Goal: Task Accomplishment & Management: Use online tool/utility

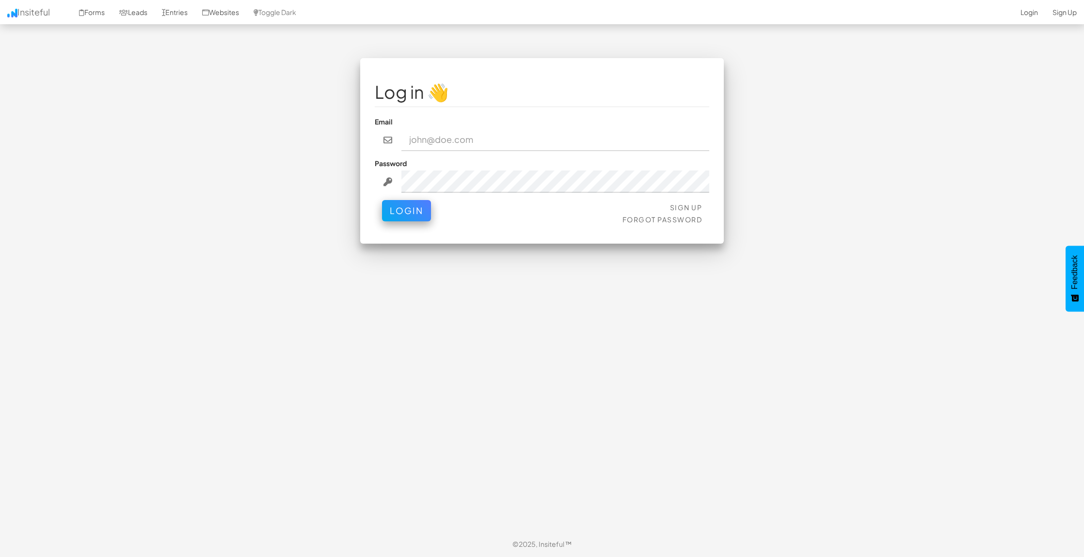
click at [532, 130] on input "email" at bounding box center [555, 140] width 308 height 22
type input "jesseh@primecorporateservices.com"
click at [411, 203] on button "Login" at bounding box center [406, 208] width 49 height 21
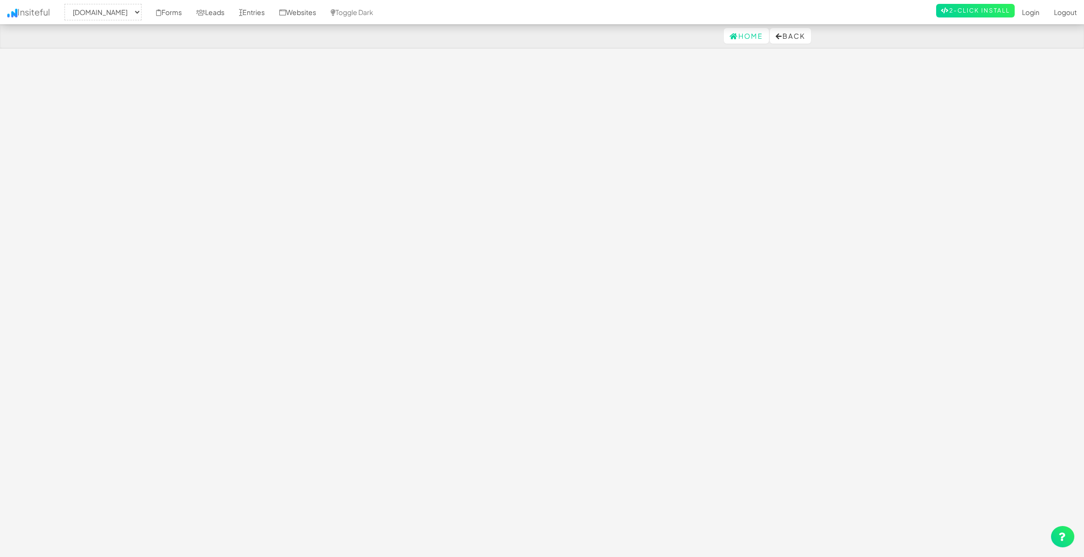
select select "1529"
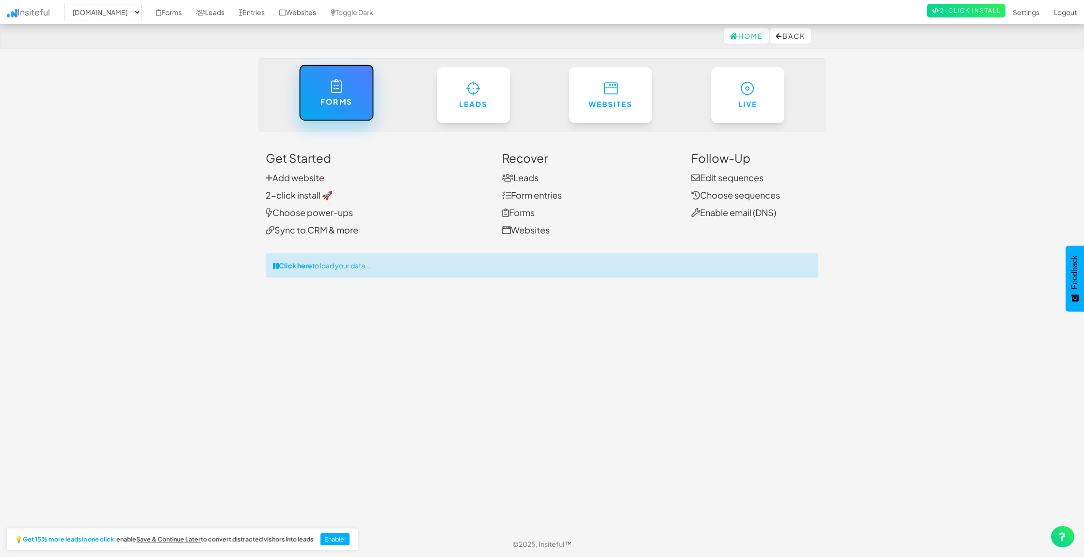
click at [342, 98] on h6 "Forms" at bounding box center [335, 102] width 35 height 8
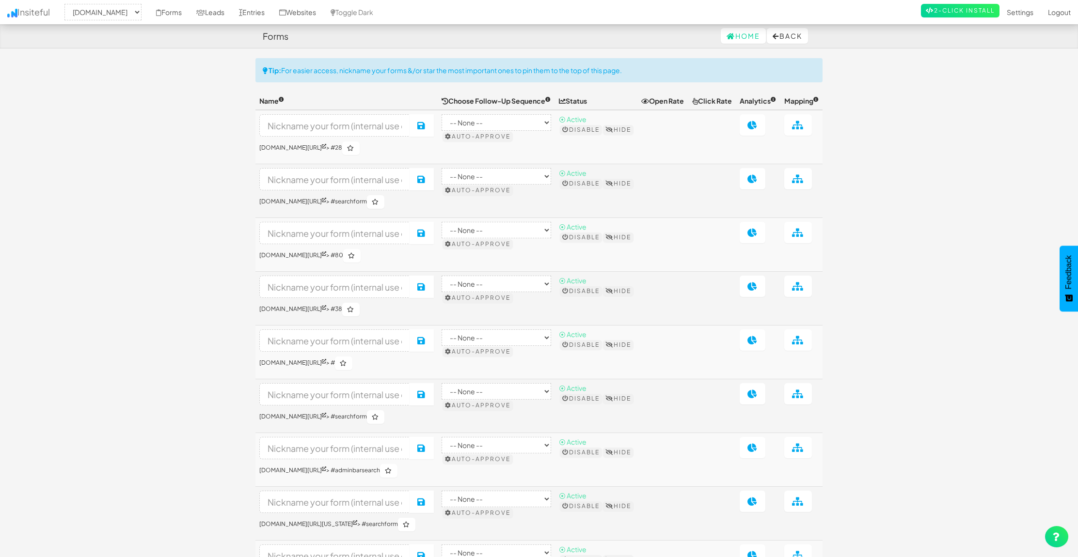
select select "1529"
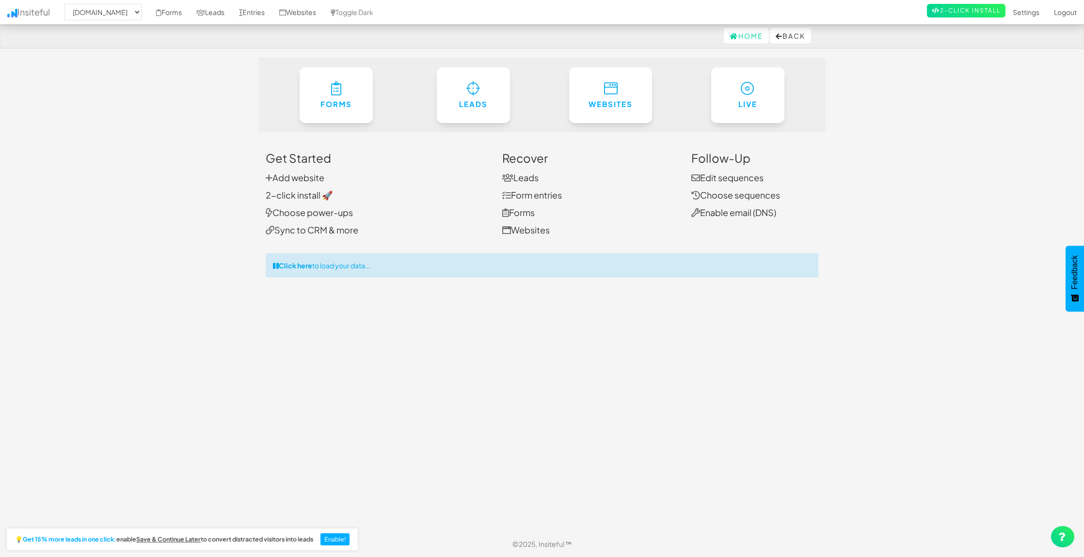
select select "1529"
click at [339, 98] on h6 "Forms" at bounding box center [335, 102] width 35 height 8
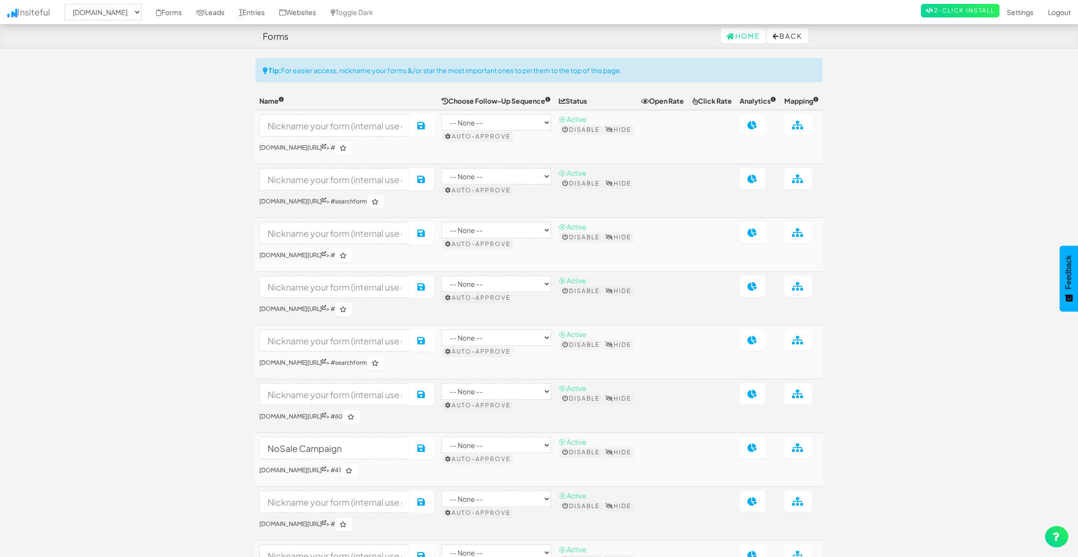
select select "1529"
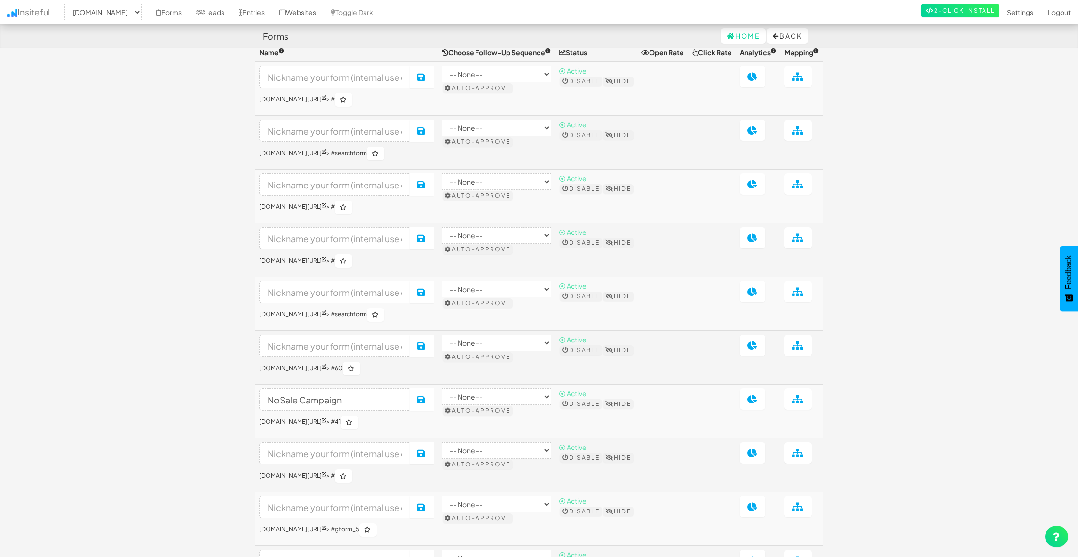
scroll to position [48, 0]
click at [326, 211] on link "[DOMAIN_NAME][URL]" at bounding box center [292, 207] width 67 height 7
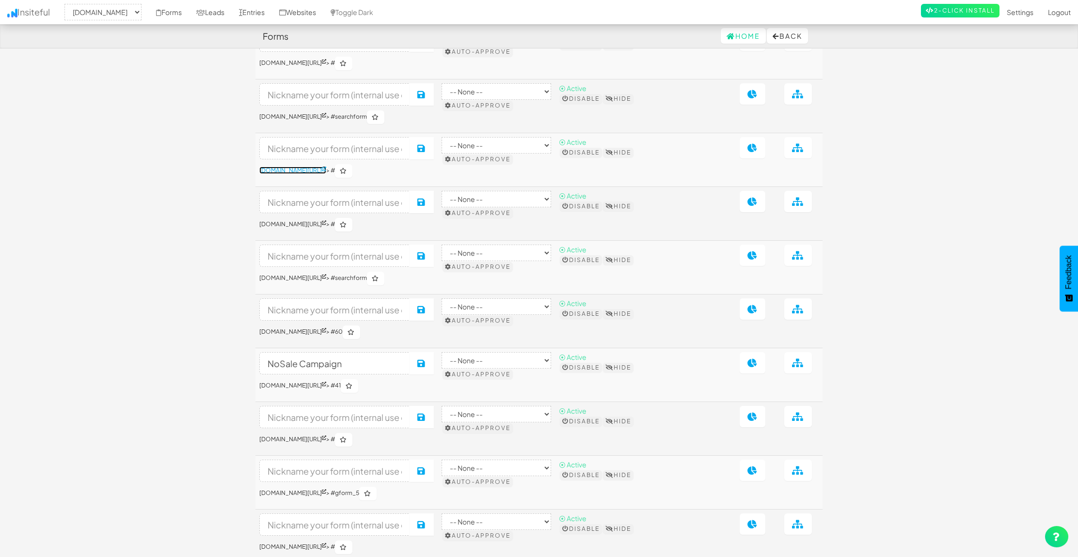
scroll to position [81, 0]
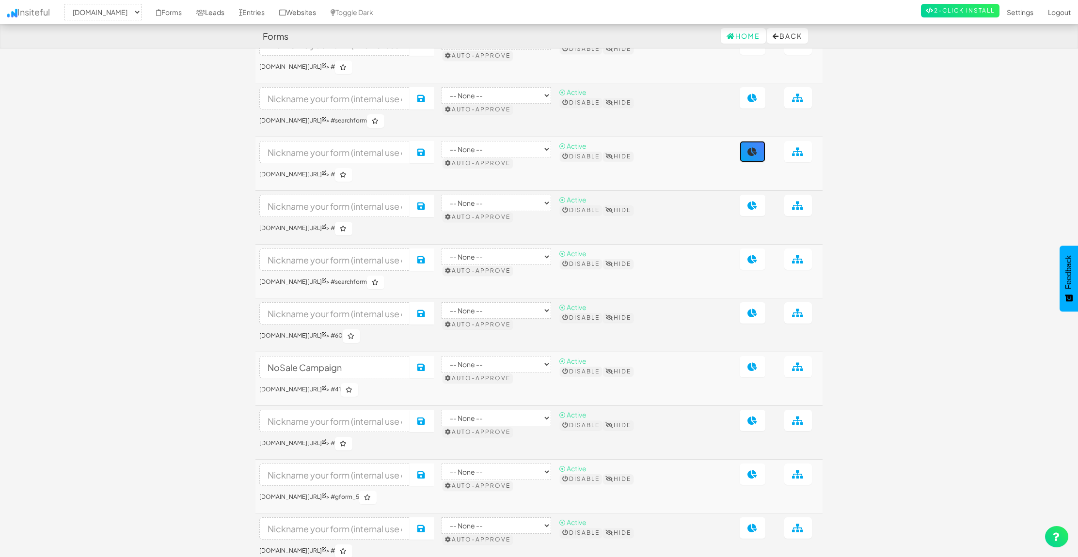
click at [757, 156] on icon at bounding box center [753, 151] width 10 height 9
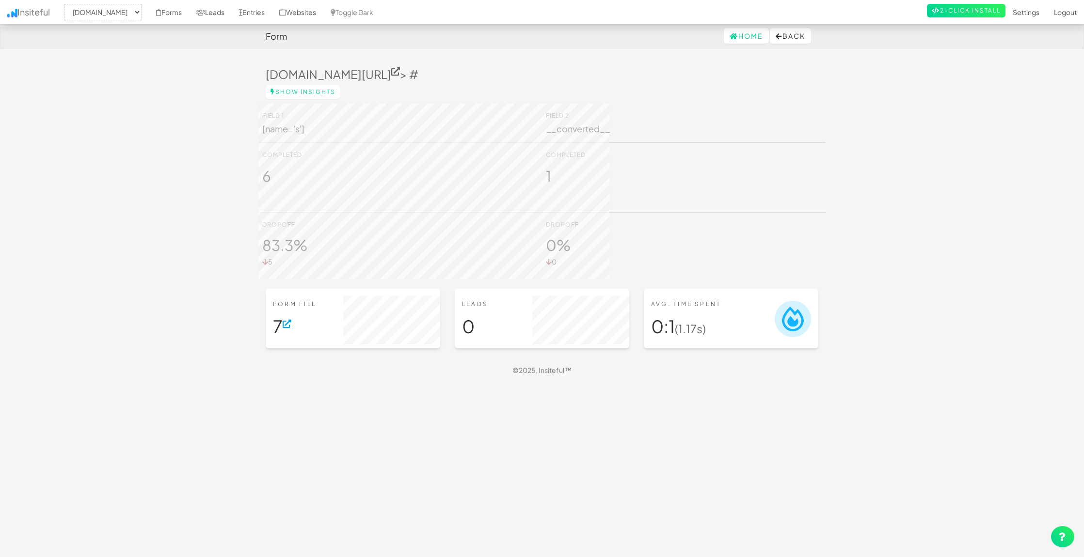
select select "1529"
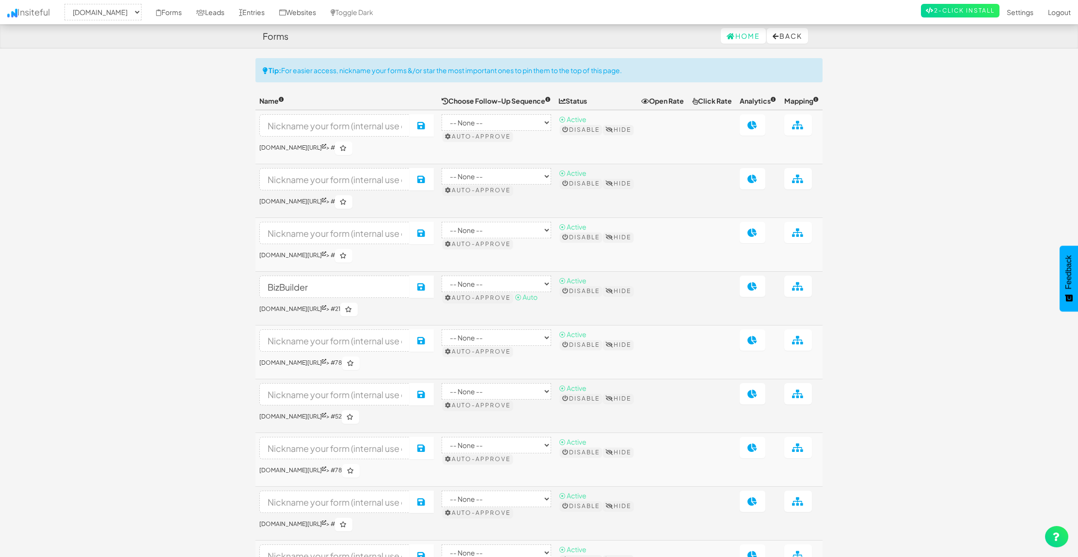
select select "1529"
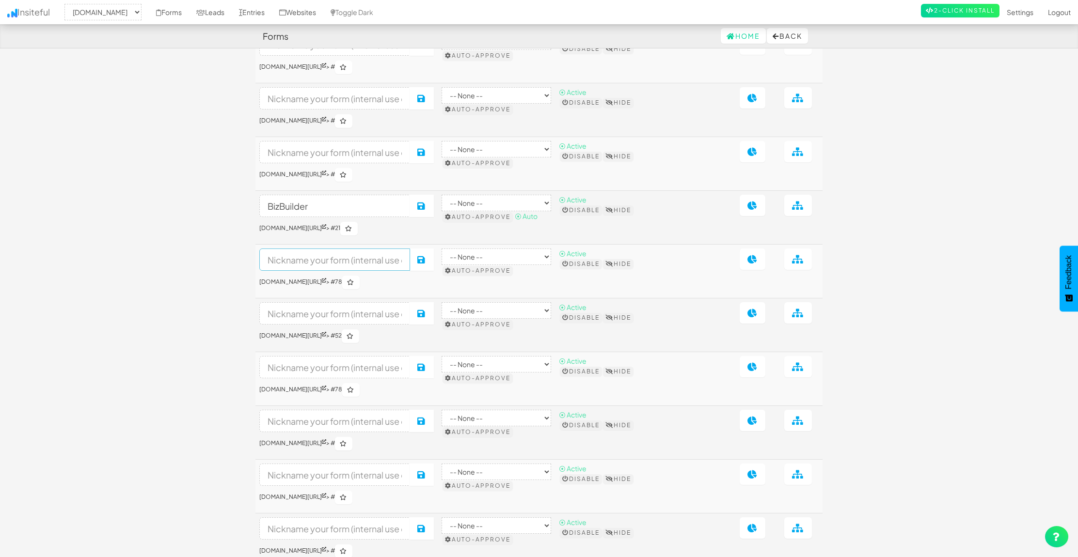
click at [318, 271] on input at bounding box center [334, 260] width 151 height 22
type input "Scout"
click at [326, 336] on icon at bounding box center [324, 334] width 4 height 4
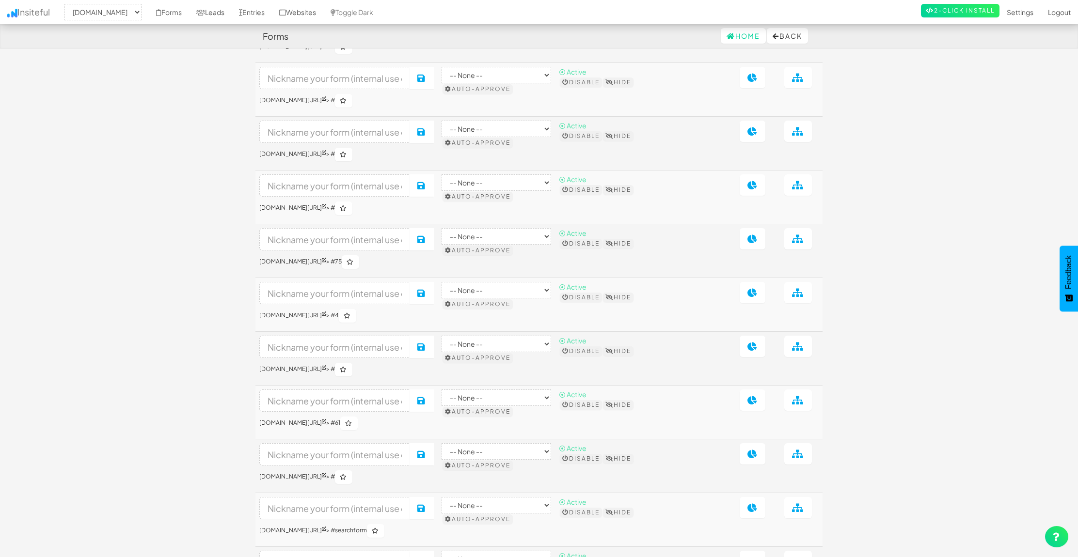
scroll to position [482, 0]
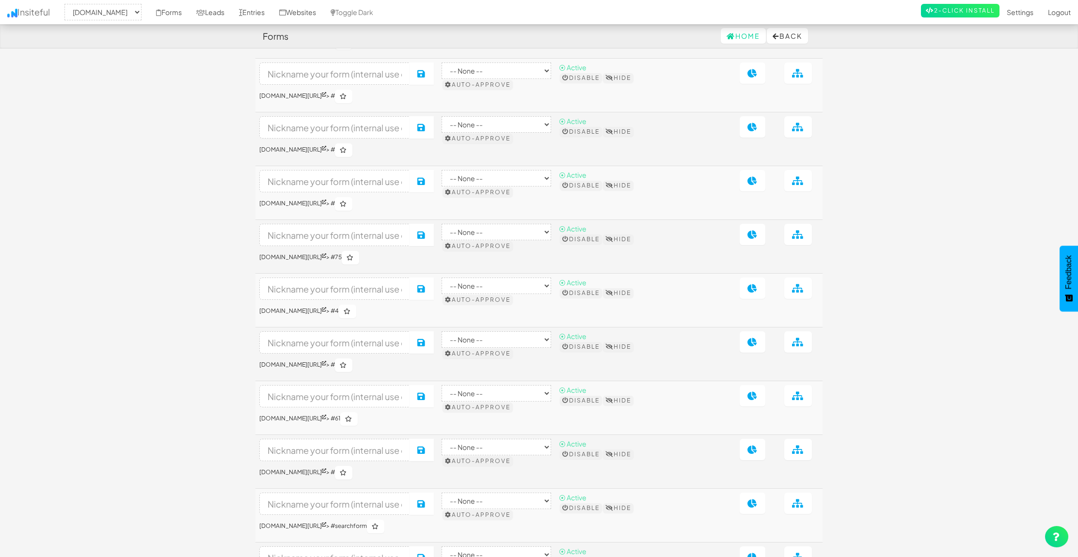
drag, startPoint x: 426, startPoint y: 267, endPoint x: 435, endPoint y: 267, distance: 9.2
click at [434, 265] on h6 "[DOMAIN_NAME][URL] > #75" at bounding box center [346, 258] width 175 height 14
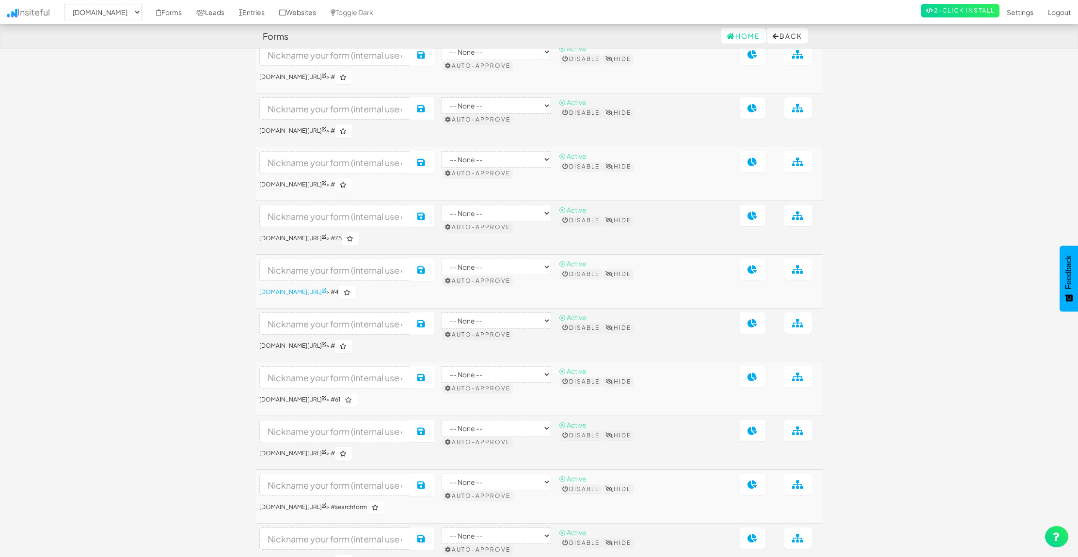
scroll to position [499, 0]
click at [326, 298] on link "[DOMAIN_NAME][URL]" at bounding box center [292, 293] width 67 height 7
click at [374, 229] on input at bounding box center [334, 218] width 151 height 22
